Goal: Task Accomplishment & Management: Manage account settings

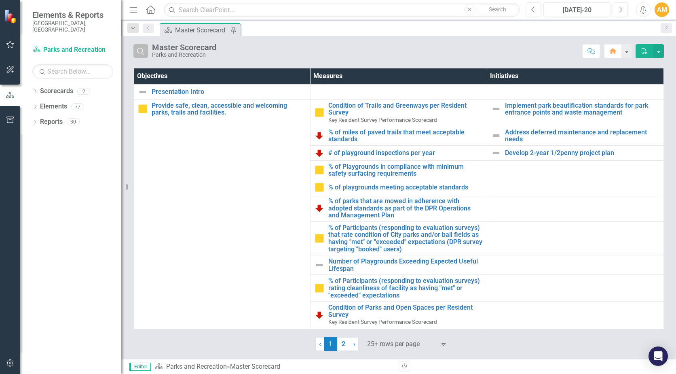
click at [141, 51] on icon "Search" at bounding box center [140, 50] width 9 height 7
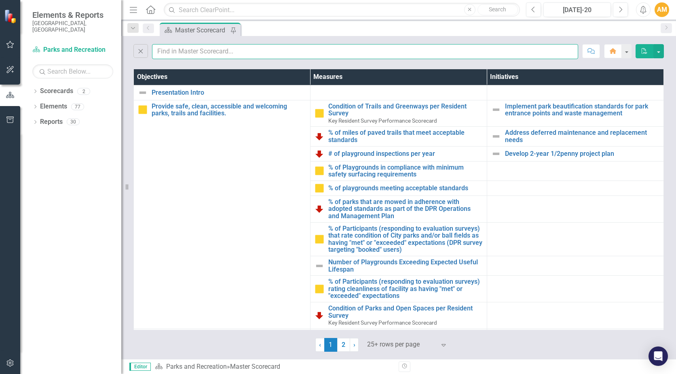
click at [185, 51] on input "text" at bounding box center [365, 51] width 426 height 15
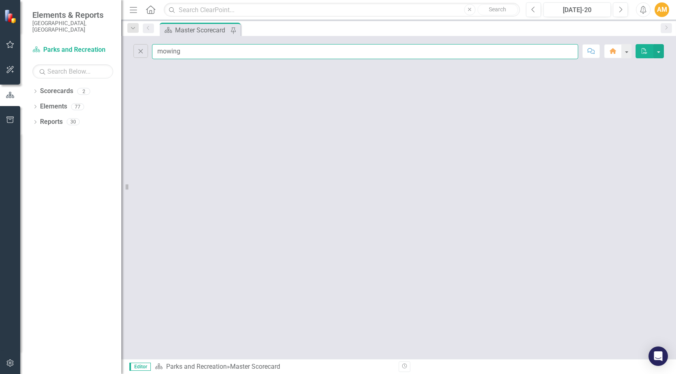
type input "mowing"
click at [341, 99] on div "Close mowing Comment Home PDF" at bounding box center [398, 197] width 555 height 323
click at [204, 53] on input "mowing" at bounding box center [365, 51] width 426 height 15
click at [139, 50] on icon "button" at bounding box center [141, 51] width 4 height 4
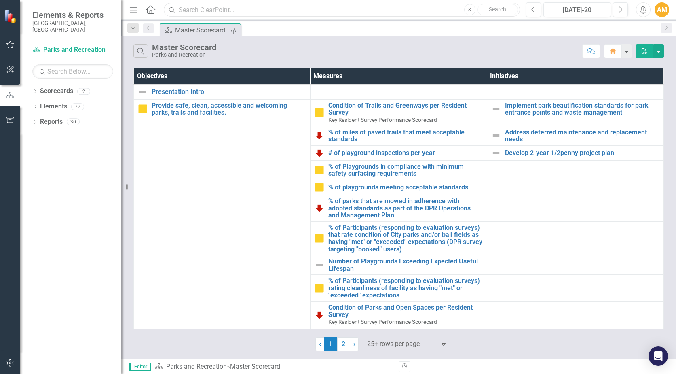
click at [222, 8] on input "text" at bounding box center [342, 10] width 356 height 14
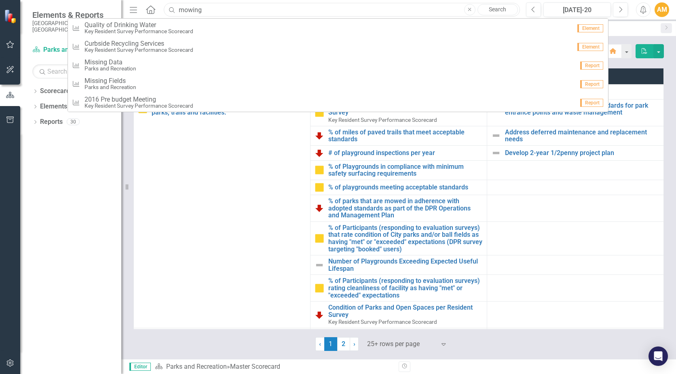
type input "mowing"
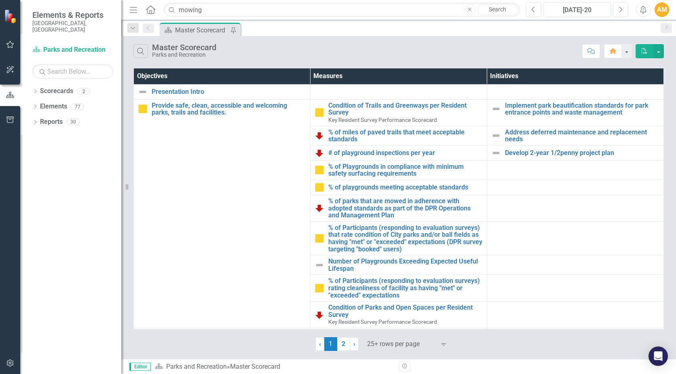
click at [169, 7] on icon "Search" at bounding box center [172, 9] width 8 height 7
click at [171, 8] on icon "Search" at bounding box center [172, 9] width 8 height 7
click at [505, 11] on link "Search" at bounding box center [497, 9] width 40 height 11
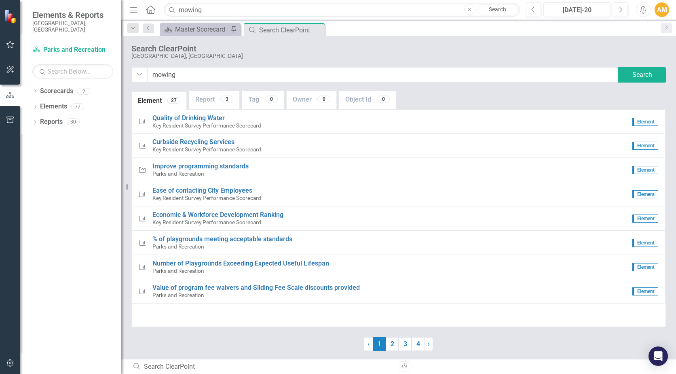
click at [173, 99] on div "27" at bounding box center [173, 100] width 13 height 7
click at [224, 29] on div "Master Scorecard" at bounding box center [201, 29] width 53 height 10
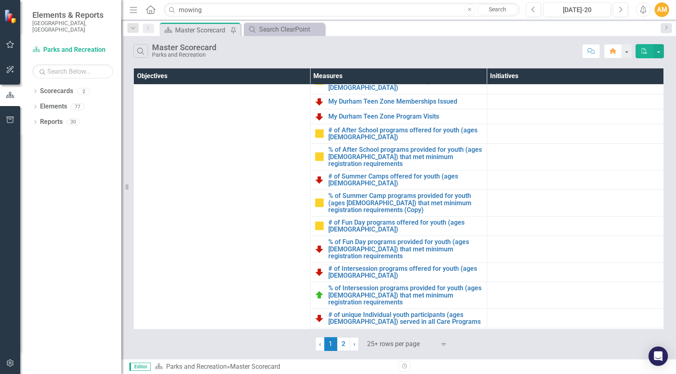
scroll to position [674, 0]
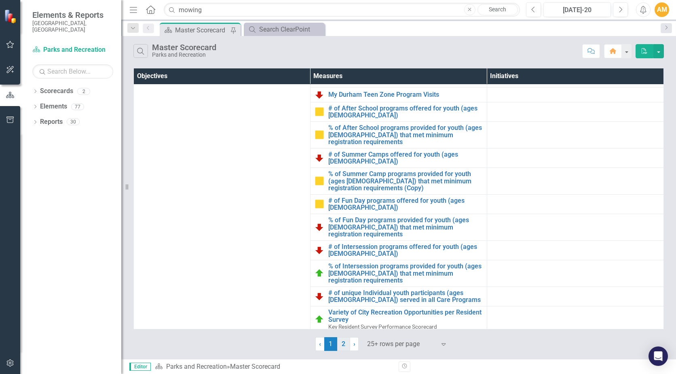
click at [344, 344] on link "2" at bounding box center [343, 344] width 13 height 14
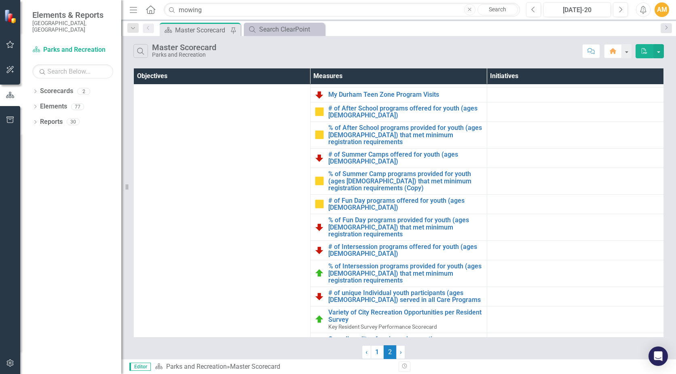
scroll to position [0, 0]
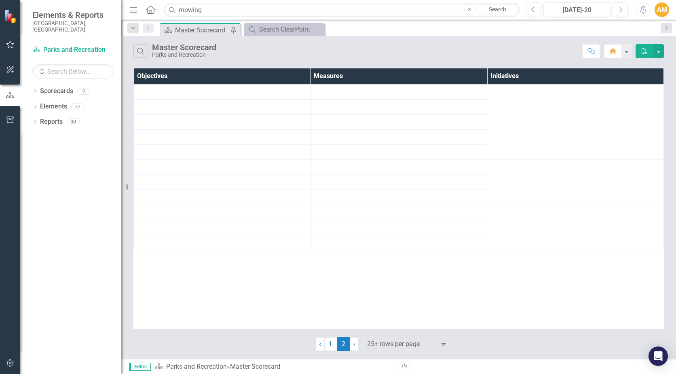
click at [661, 140] on table "Objectives Measures Initiatives" at bounding box center [398, 158] width 530 height 181
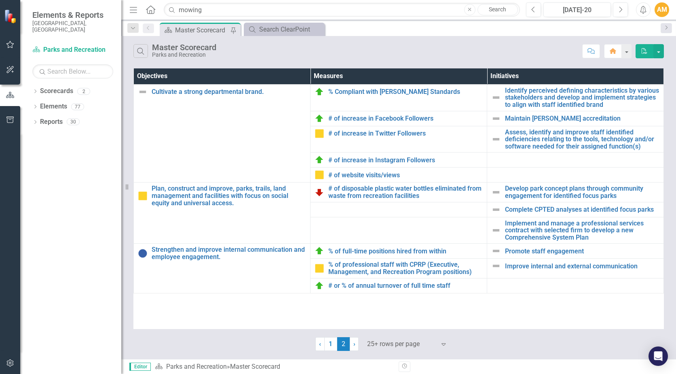
click at [669, 209] on div "Objectives Measures Initiatives Cultivate a strong departmental brand. Edit Edi…" at bounding box center [398, 208] width 555 height 284
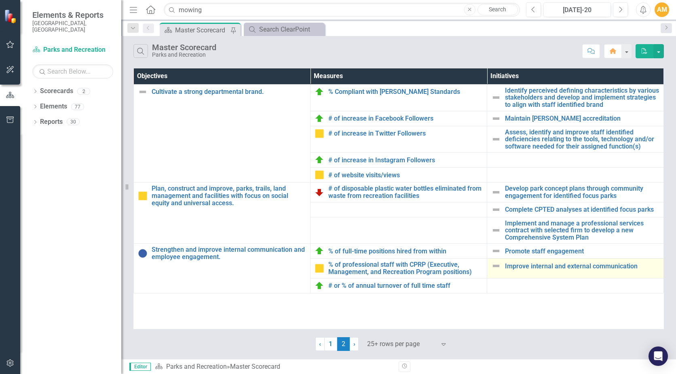
click at [660, 275] on td "Improve internal and external communication Edit Edit Initiative Link Open Elem…" at bounding box center [575, 267] width 177 height 19
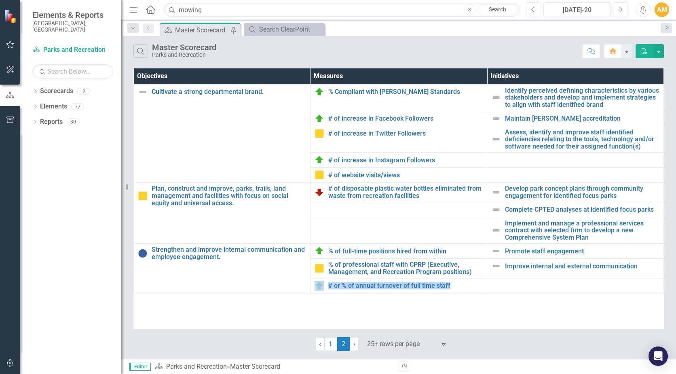
drag, startPoint x: 663, startPoint y: 273, endPoint x: 664, endPoint y: 286, distance: 12.5
click at [664, 286] on div "Objectives Measures Initiatives Cultivate a strong departmental brand. Edit Edi…" at bounding box center [398, 208] width 555 height 284
click at [342, 344] on span "2 (current)" at bounding box center [343, 344] width 13 height 14
click at [673, 110] on div "Objectives Measures Initiatives Cultivate a strong departmental brand. Edit Edi…" at bounding box center [398, 208] width 555 height 284
click at [329, 342] on link "1" at bounding box center [330, 344] width 13 height 14
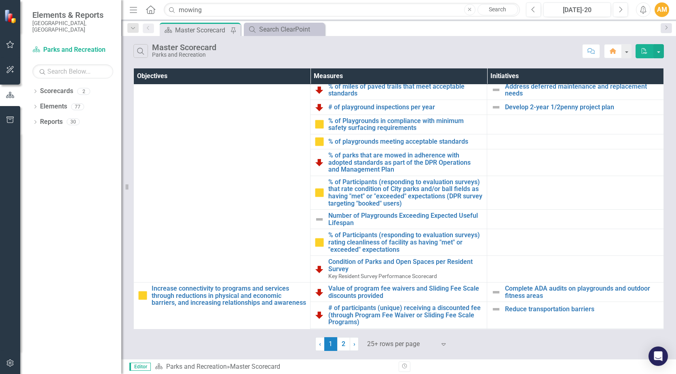
scroll to position [52, 0]
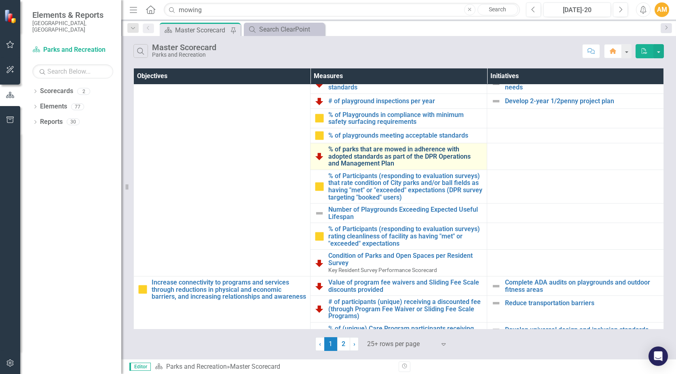
click at [385, 157] on link "% of parks that are mowed in adherence with adopted standards as part of the DP…" at bounding box center [405, 156] width 154 height 21
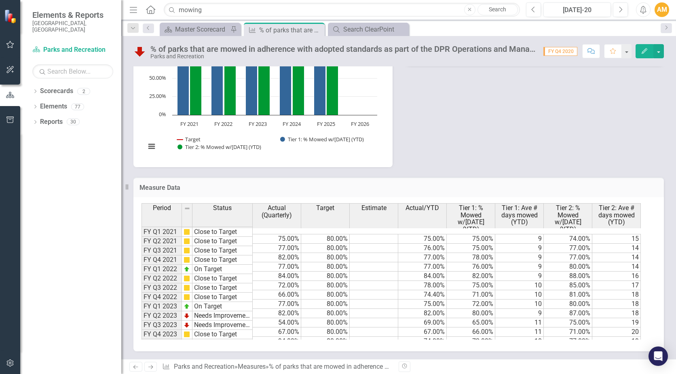
scroll to position [111, 0]
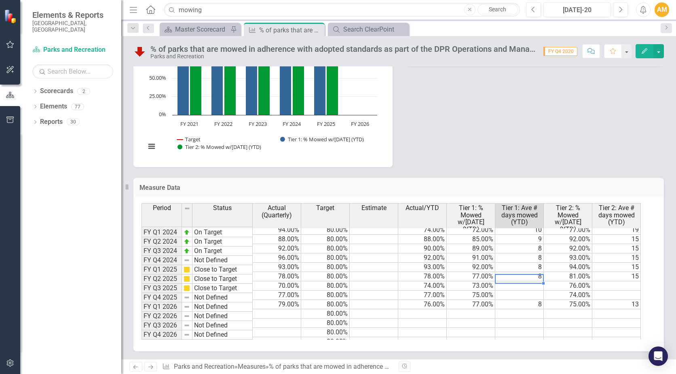
click at [530, 281] on td at bounding box center [519, 285] width 49 height 9
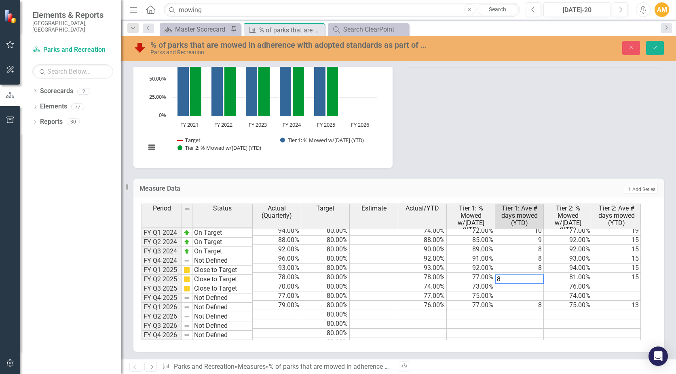
type textarea "8"
click at [524, 291] on td at bounding box center [519, 295] width 49 height 9
type textarea "9"
click at [619, 282] on td at bounding box center [616, 286] width 49 height 9
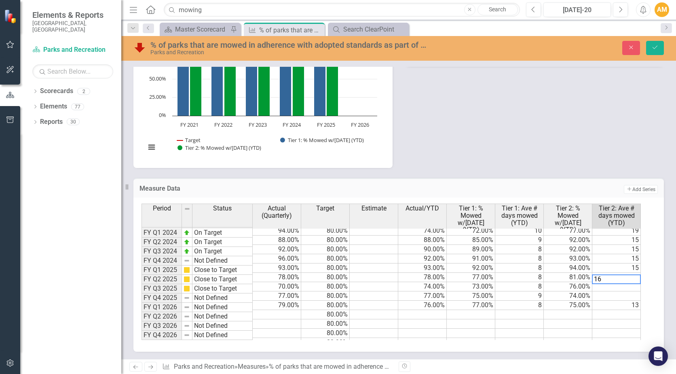
type textarea "16"
click at [620, 291] on td at bounding box center [616, 295] width 49 height 9
click at [621, 300] on td "13" at bounding box center [616, 304] width 49 height 9
type textarea "13"
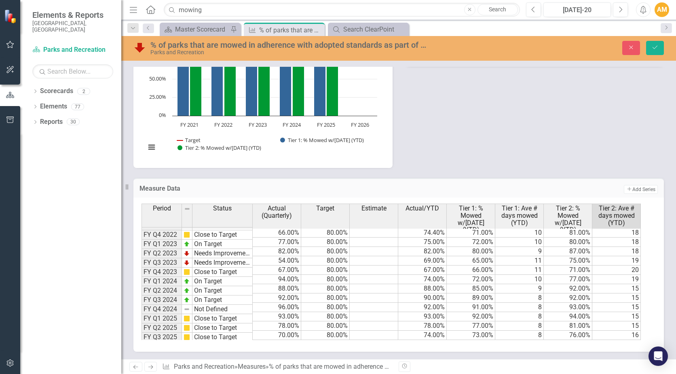
scroll to position [0, 0]
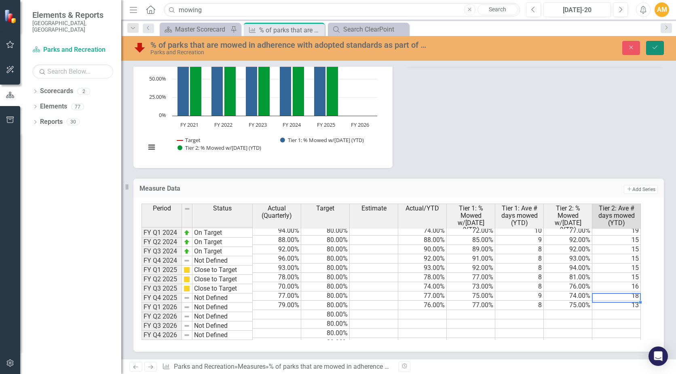
click at [650, 49] on button "Save" at bounding box center [655, 48] width 18 height 14
